Goal: Task Accomplishment & Management: Manage account settings

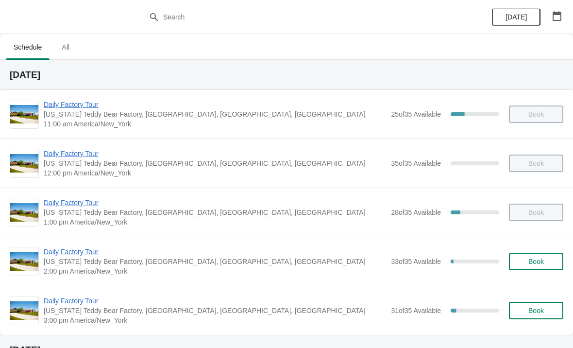
click at [85, 248] on span "Daily Factory Tour" at bounding box center [215, 252] width 343 height 10
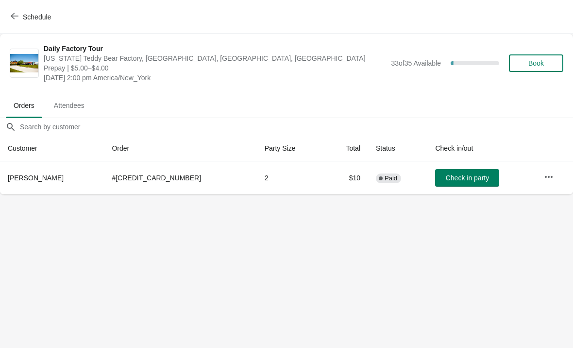
click at [11, 19] on icon "button" at bounding box center [15, 16] width 8 height 8
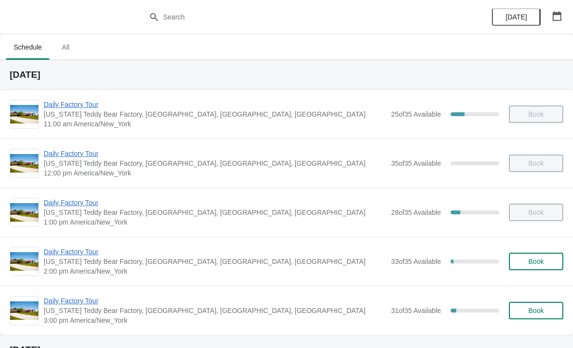
click at [81, 207] on span "Daily Factory Tour" at bounding box center [215, 203] width 343 height 10
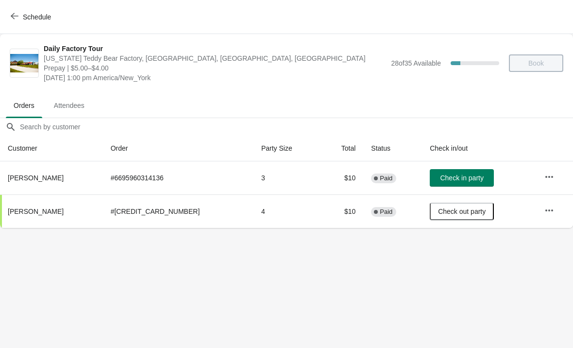
click at [546, 183] on button "button" at bounding box center [549, 176] width 17 height 17
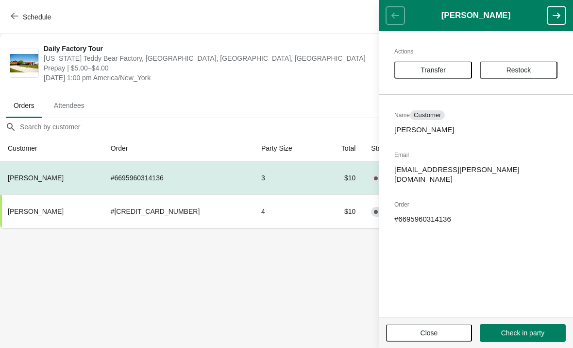
click at [436, 75] on button "Transfer" at bounding box center [434, 69] width 78 height 17
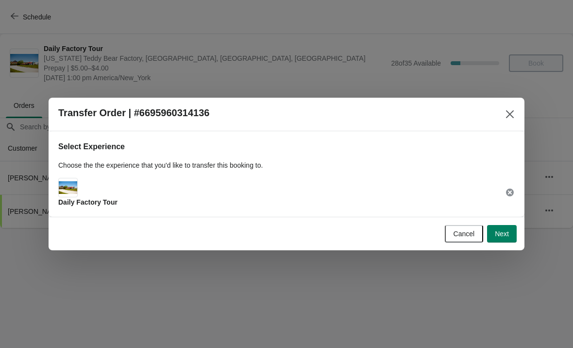
click at [504, 241] on button "Next" at bounding box center [502, 233] width 30 height 17
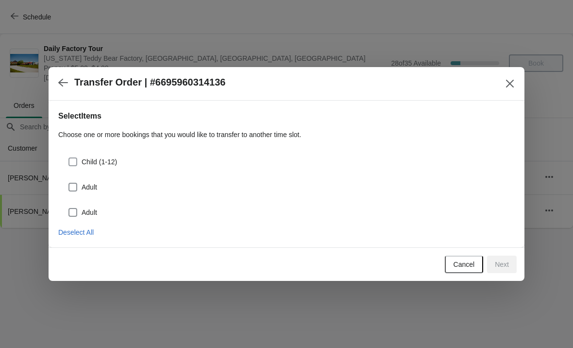
click at [70, 163] on span at bounding box center [73, 161] width 9 height 9
click at [69, 158] on input "Child (1-12)" at bounding box center [69, 157] width 0 height 0
checkbox input "true"
select select "Child (1-12)"
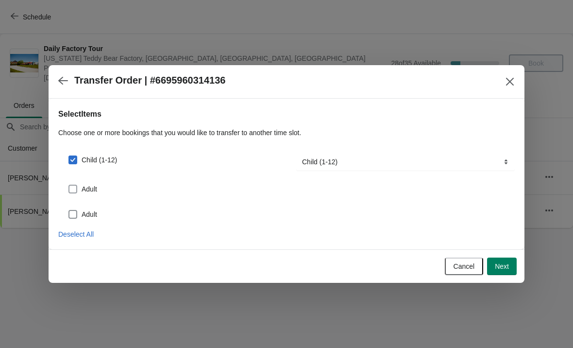
click at [75, 186] on span at bounding box center [73, 189] width 9 height 9
click at [69, 185] on input "Adult" at bounding box center [69, 185] width 0 height 0
checkbox input "true"
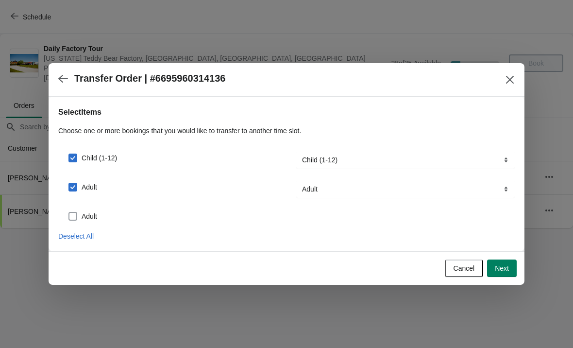
click at [77, 216] on span at bounding box center [73, 216] width 9 height 9
click at [69, 212] on input "Adult" at bounding box center [69, 212] width 0 height 0
checkbox input "true"
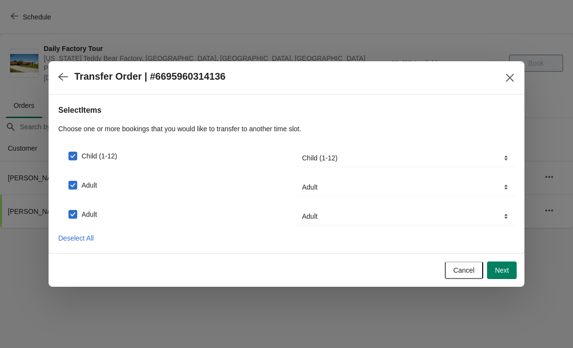
click at [507, 274] on span "Next" at bounding box center [502, 270] width 14 height 8
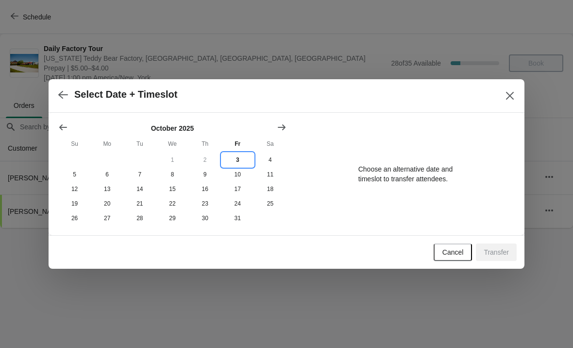
click at [237, 156] on button "3" at bounding box center [238, 160] width 33 height 15
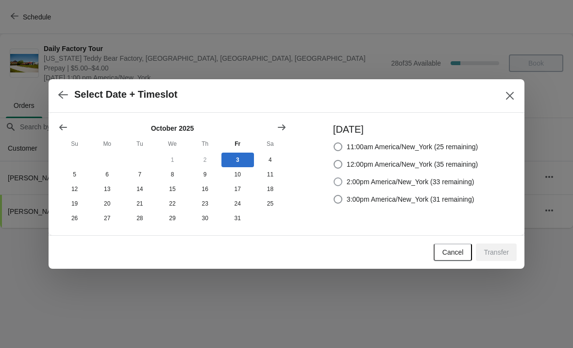
click at [335, 185] on span at bounding box center [338, 181] width 9 height 9
click at [334, 178] on input "2:00pm America/New_York (33 remaining)" at bounding box center [334, 177] width 0 height 0
radio input "true"
click at [496, 251] on span "Transfer" at bounding box center [496, 252] width 25 height 8
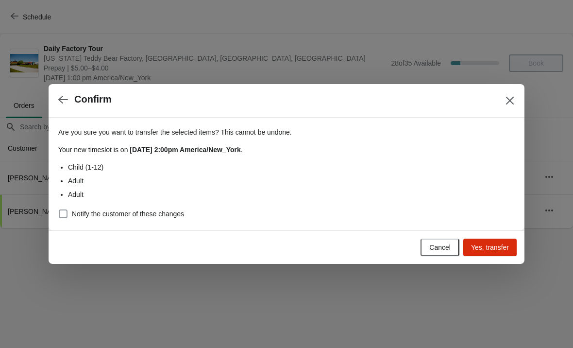
click at [62, 213] on span at bounding box center [63, 213] width 9 height 9
click at [59, 210] on input "Notify the customer of these changes" at bounding box center [59, 209] width 0 height 0
checkbox input "true"
click at [491, 253] on button "Yes, transfer" at bounding box center [490, 247] width 53 height 17
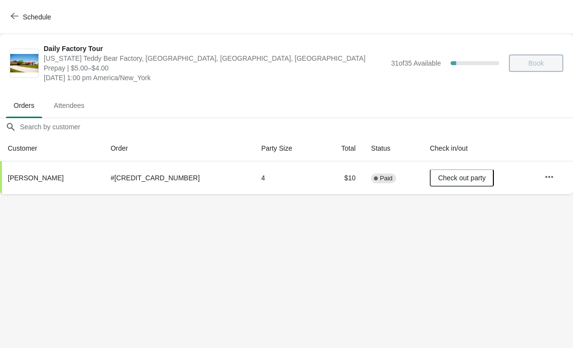
click at [17, 21] on button "Schedule" at bounding box center [32, 16] width 54 height 17
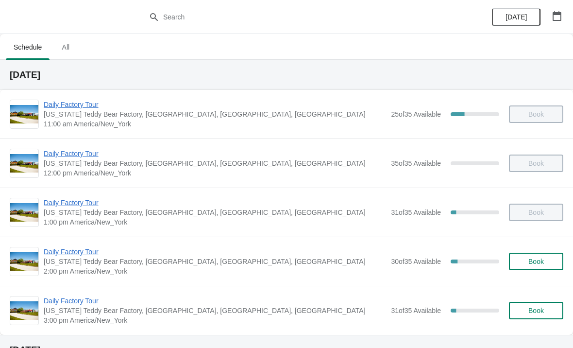
click at [82, 254] on span "Daily Factory Tour" at bounding box center [215, 252] width 343 height 10
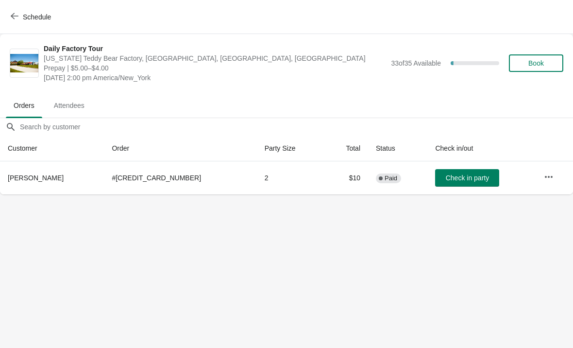
click at [13, 15] on icon "button" at bounding box center [15, 16] width 8 height 6
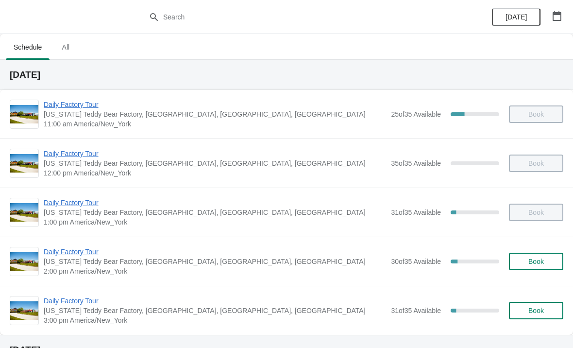
click at [78, 253] on span "Daily Factory Tour" at bounding box center [215, 252] width 343 height 10
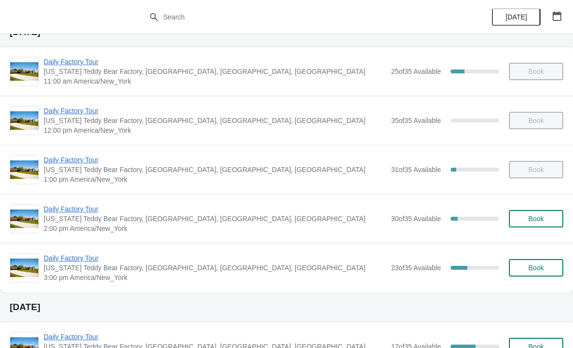
scroll to position [54, 0]
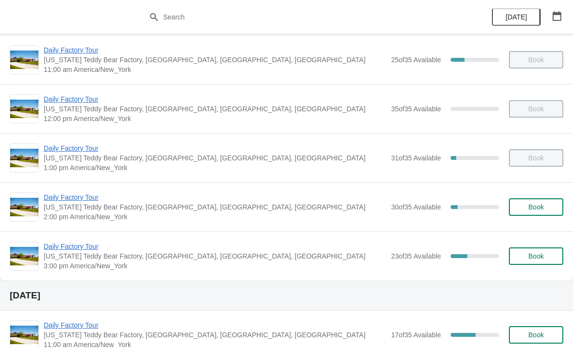
click at [73, 250] on span "Daily Factory Tour" at bounding box center [215, 247] width 343 height 10
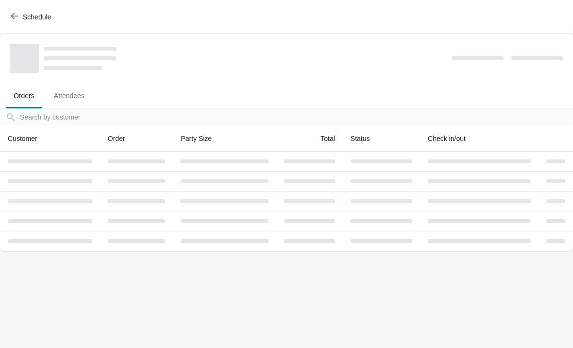
scroll to position [0, 0]
